Goal: Information Seeking & Learning: Learn about a topic

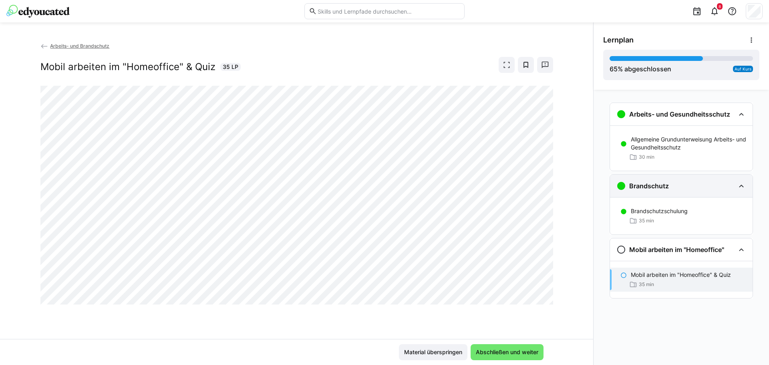
click at [693, 191] on div "Brandschutz" at bounding box center [681, 186] width 143 height 22
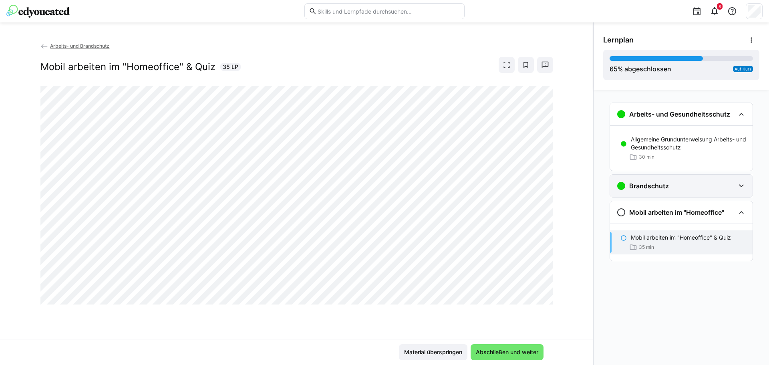
click at [693, 191] on div "Brandschutz" at bounding box center [681, 186] width 143 height 22
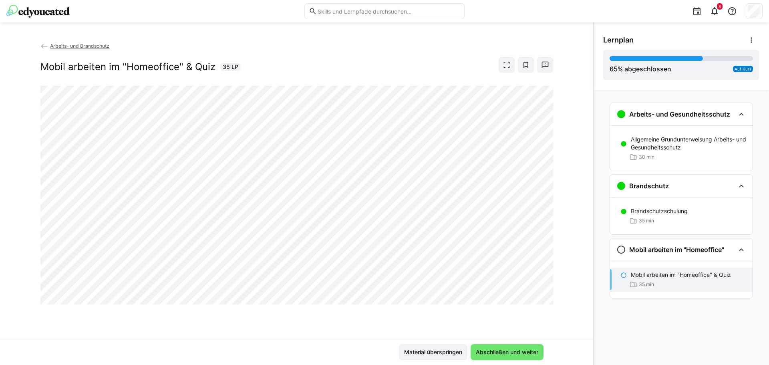
click at [636, 289] on div "Mobil arbeiten im "Homeoffice" & Quiz 35 min" at bounding box center [681, 279] width 143 height 24
click at [652, 257] on div "Mobil arbeiten im "Homeoffice"" at bounding box center [681, 249] width 143 height 22
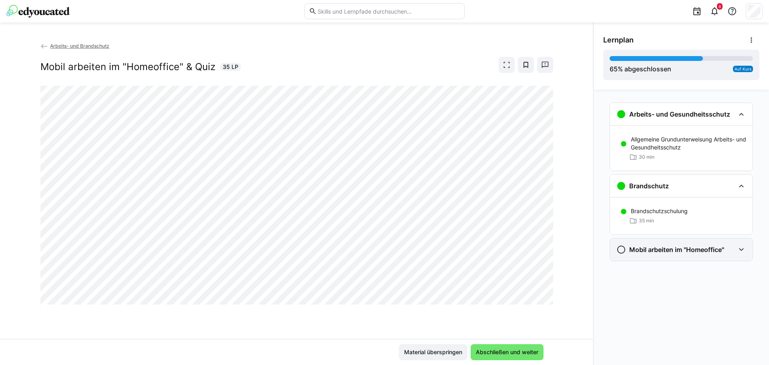
click at [655, 255] on div "Mobil arbeiten im "Homeoffice"" at bounding box center [681, 249] width 143 height 22
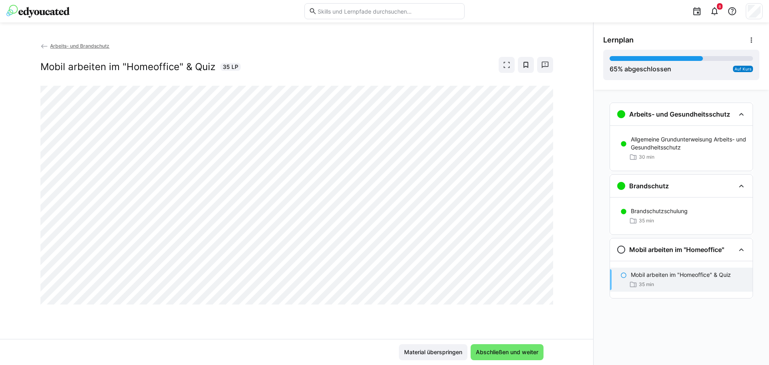
click at [621, 278] on eds-icon at bounding box center [623, 275] width 6 height 6
click at [637, 247] on h3 "Mobil arbeiten im "Homeoffice"" at bounding box center [676, 249] width 95 height 8
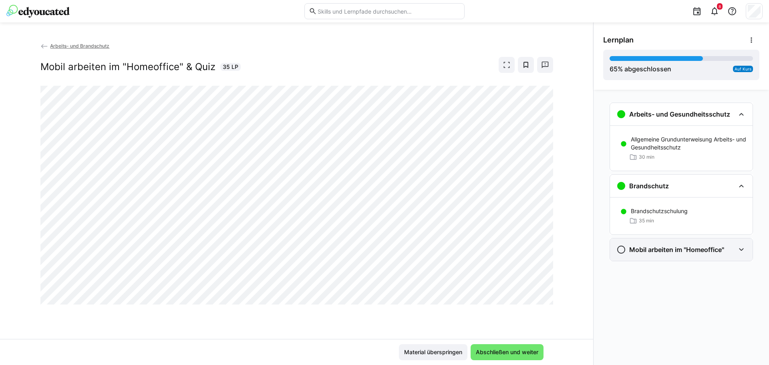
click at [637, 247] on h3 "Mobil arbeiten im "Homeoffice"" at bounding box center [676, 249] width 95 height 8
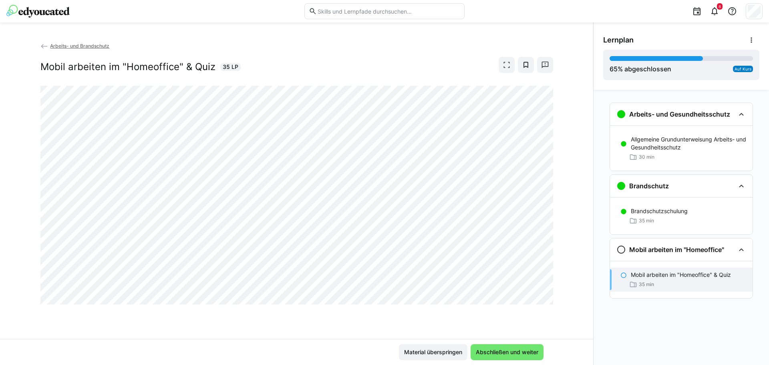
click at [674, 283] on div "35 min" at bounding box center [688, 284] width 115 height 8
click at [662, 280] on div "Mobil arbeiten im "Homeoffice" & Quiz 35 min" at bounding box center [681, 279] width 143 height 24
click at [637, 278] on p "Mobil arbeiten im "Homeoffice" & Quiz" at bounding box center [681, 275] width 100 height 8
click at [716, 274] on p "Mobil arbeiten im "Homeoffice" & Quiz" at bounding box center [681, 275] width 100 height 8
click at [631, 281] on eds-icon at bounding box center [633, 284] width 8 height 8
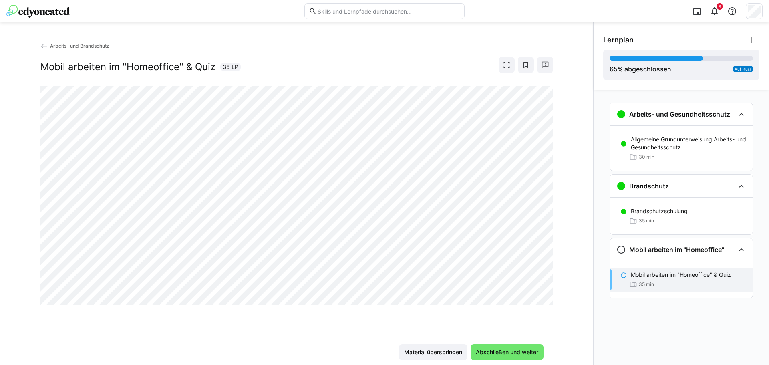
click at [645, 275] on p "Mobil arbeiten im "Homeoffice" & Quiz" at bounding box center [681, 275] width 100 height 8
click at [709, 10] on eds-icon at bounding box center [714, 11] width 10 height 10
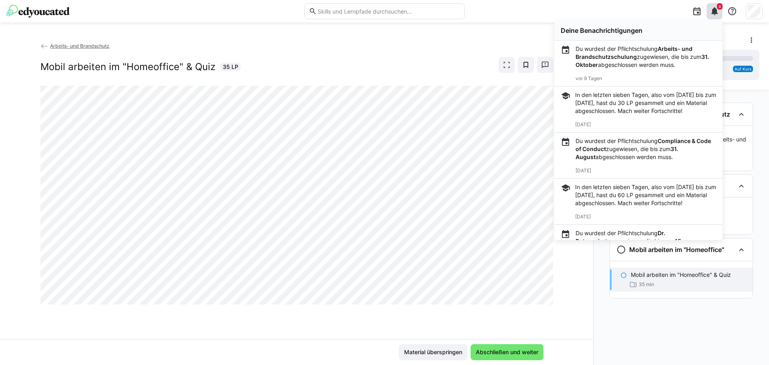
click at [745, 267] on div "Mobil arbeiten im "Homeoffice" & Quiz 35 min" at bounding box center [681, 279] width 143 height 37
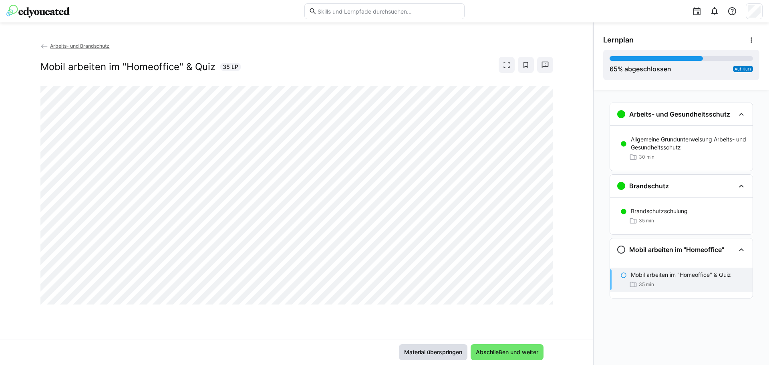
click at [435, 351] on span "Material überspringen" at bounding box center [433, 352] width 60 height 8
click at [79, 44] on span "Arbeits- und Brandschutz" at bounding box center [79, 46] width 59 height 6
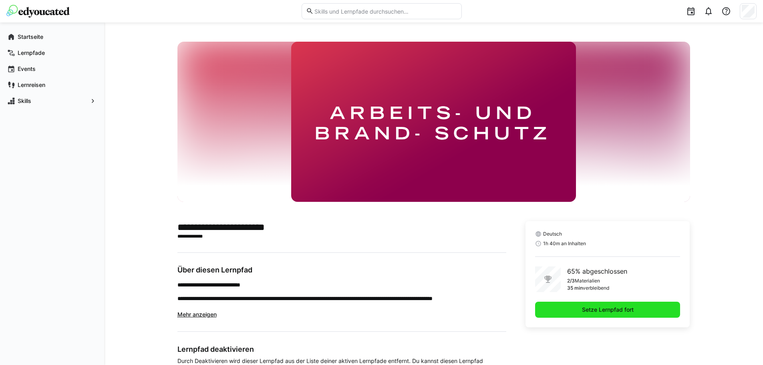
click at [579, 306] on span "Setze Lernpfad fort" at bounding box center [607, 309] width 145 height 16
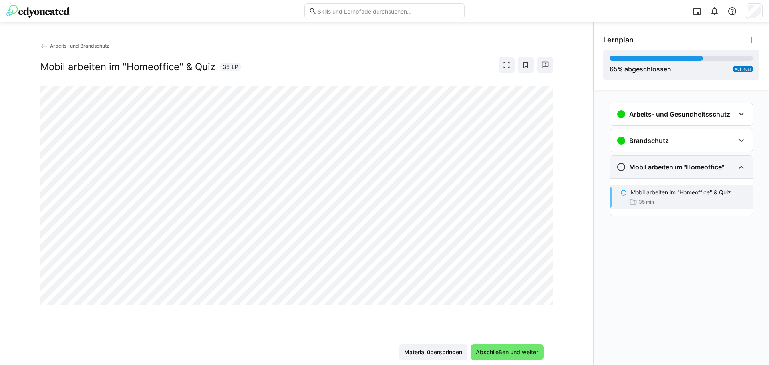
click at [618, 168] on eds-icon at bounding box center [621, 167] width 10 height 10
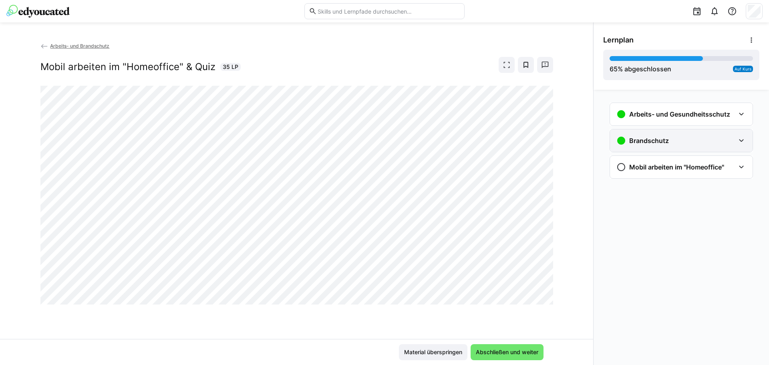
click at [640, 151] on div "Brandschutz" at bounding box center [681, 140] width 143 height 22
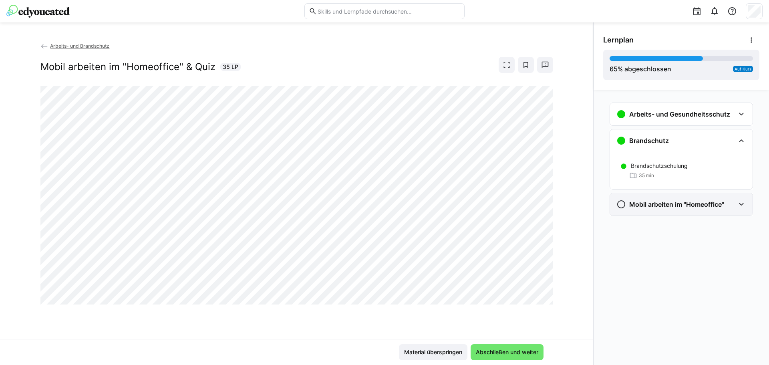
click at [644, 199] on div "Mobil arbeiten im "Homeoffice"" at bounding box center [681, 204] width 143 height 22
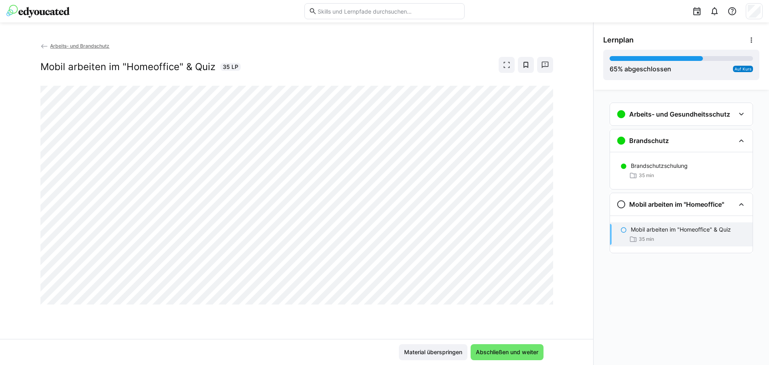
click at [647, 225] on div "Mobil arbeiten im "Homeoffice" & Quiz 35 min" at bounding box center [681, 234] width 143 height 24
click at [647, 233] on p "Mobil arbeiten im "Homeoffice" & Quiz" at bounding box center [681, 229] width 100 height 8
click at [81, 46] on span "Arbeits- und Brandschutz" at bounding box center [79, 46] width 59 height 6
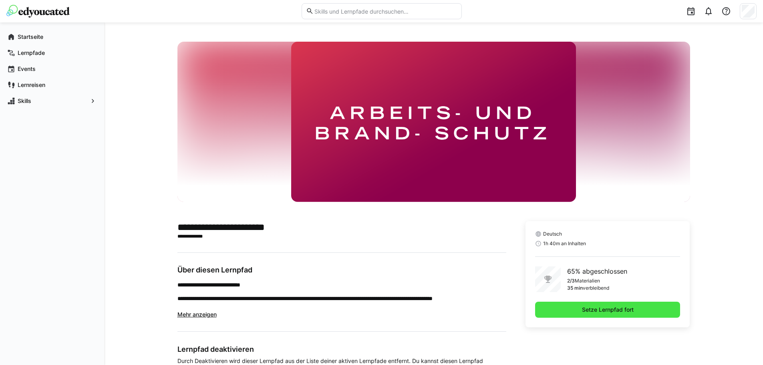
click at [586, 308] on span "Setze Lernpfad fort" at bounding box center [607, 309] width 54 height 8
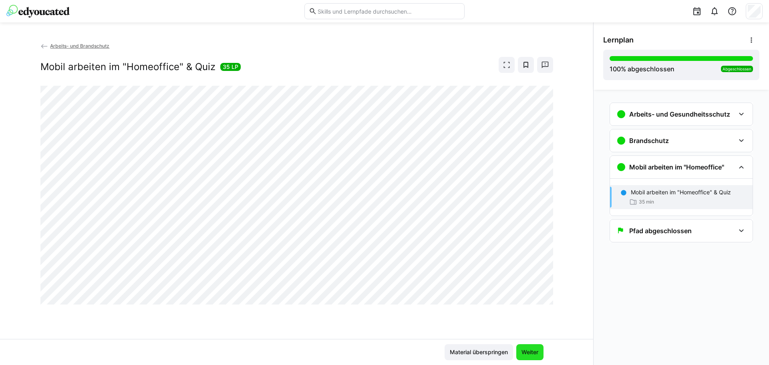
click at [533, 349] on span "Weiter" at bounding box center [529, 352] width 19 height 8
click at [528, 350] on span "Weiter" at bounding box center [529, 352] width 19 height 8
click at [532, 351] on span "Weiter" at bounding box center [529, 352] width 19 height 8
click at [654, 234] on h3 "Pfad abgeschlossen" at bounding box center [660, 231] width 62 height 8
click at [677, 168] on h3 "Mobil arbeiten im "Homeoffice"" at bounding box center [676, 167] width 95 height 8
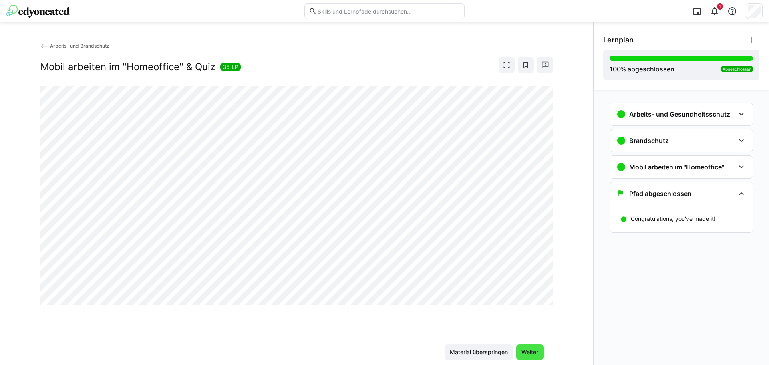
click at [529, 345] on span "Weiter" at bounding box center [529, 352] width 27 height 16
click at [34, 15] on img at bounding box center [37, 11] width 63 height 13
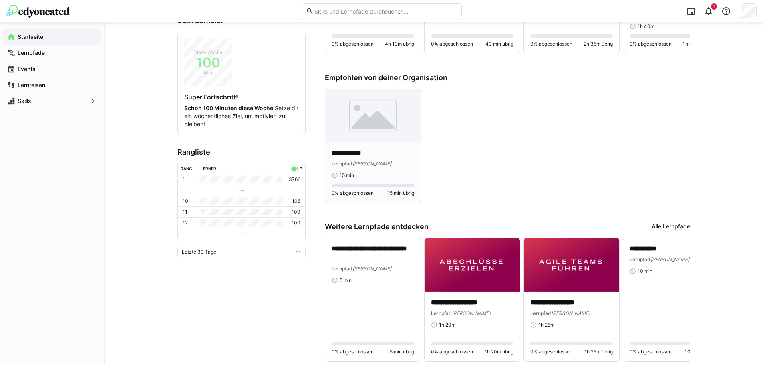
scroll to position [211, 0]
